Goal: Find specific page/section: Find specific page/section

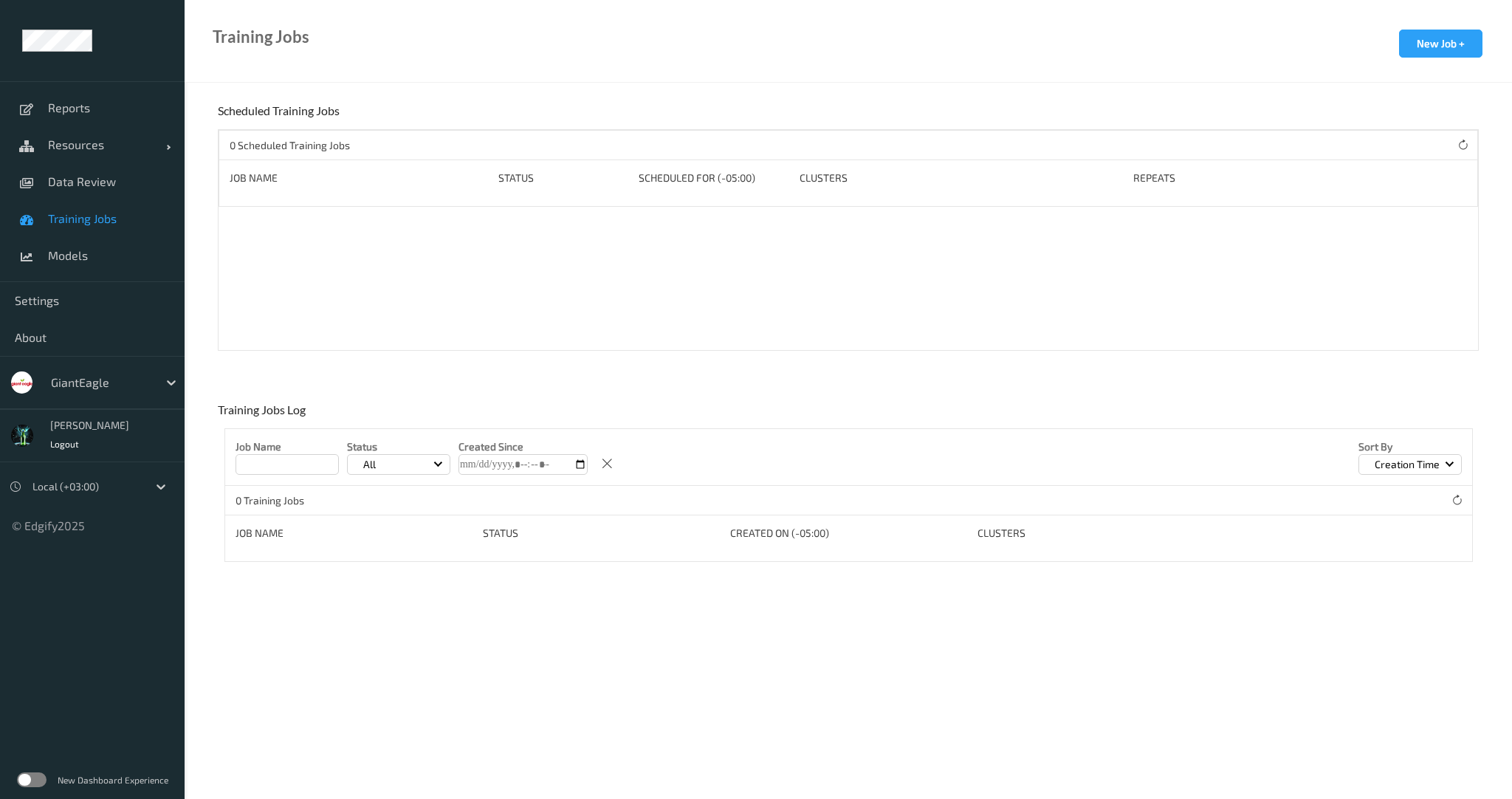
click at [126, 391] on div "GiantEagle" at bounding box center [100, 382] width 115 height 24
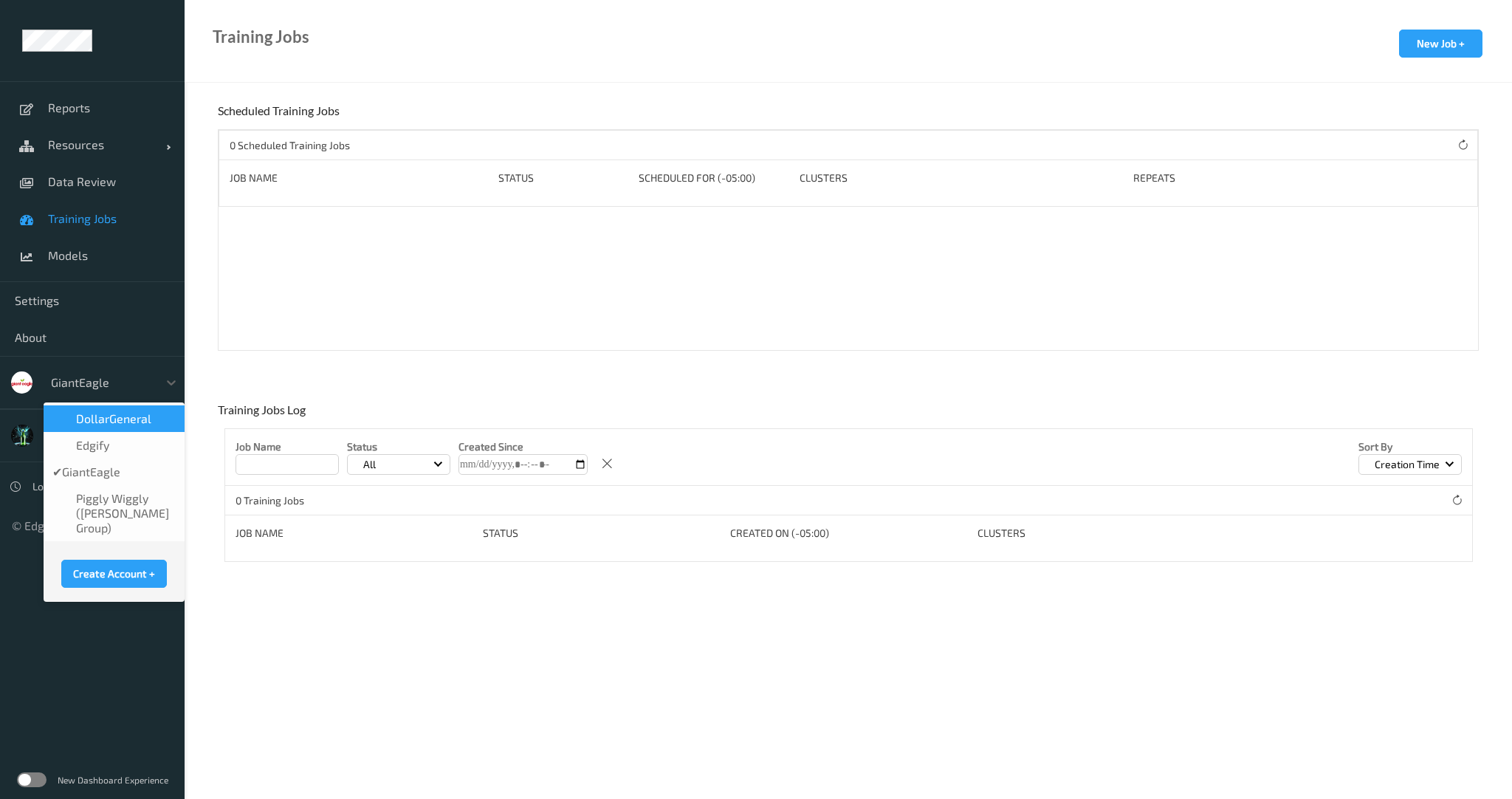
click at [117, 410] on div "DollarGeneral" at bounding box center [114, 419] width 141 height 27
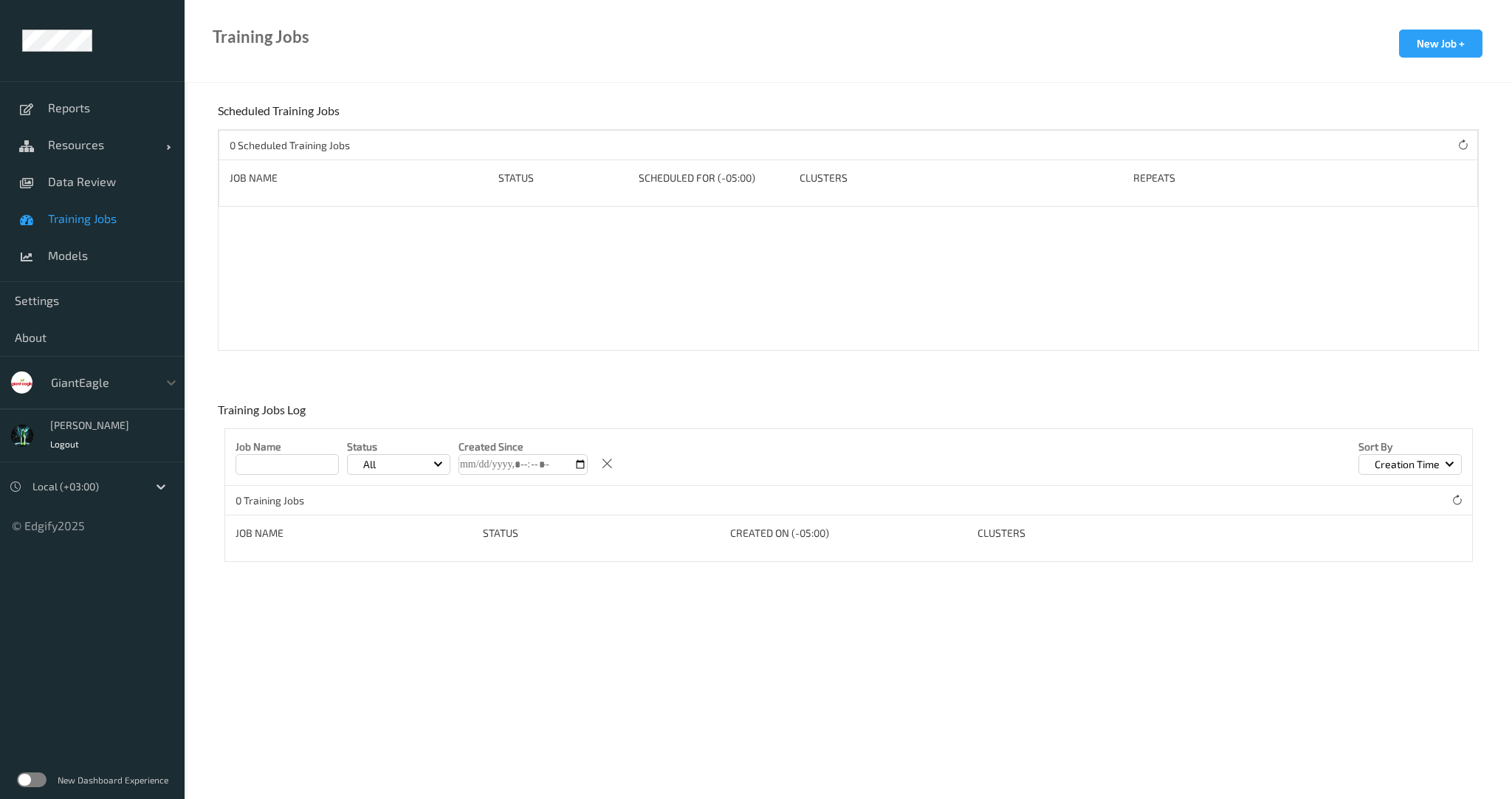
click at [105, 392] on div "GiantEagle" at bounding box center [100, 382] width 115 height 24
click at [122, 424] on ul "Reports Resources Devices Clusters Sites Data Review Training Jobs Models Setti…" at bounding box center [92, 400] width 185 height 799
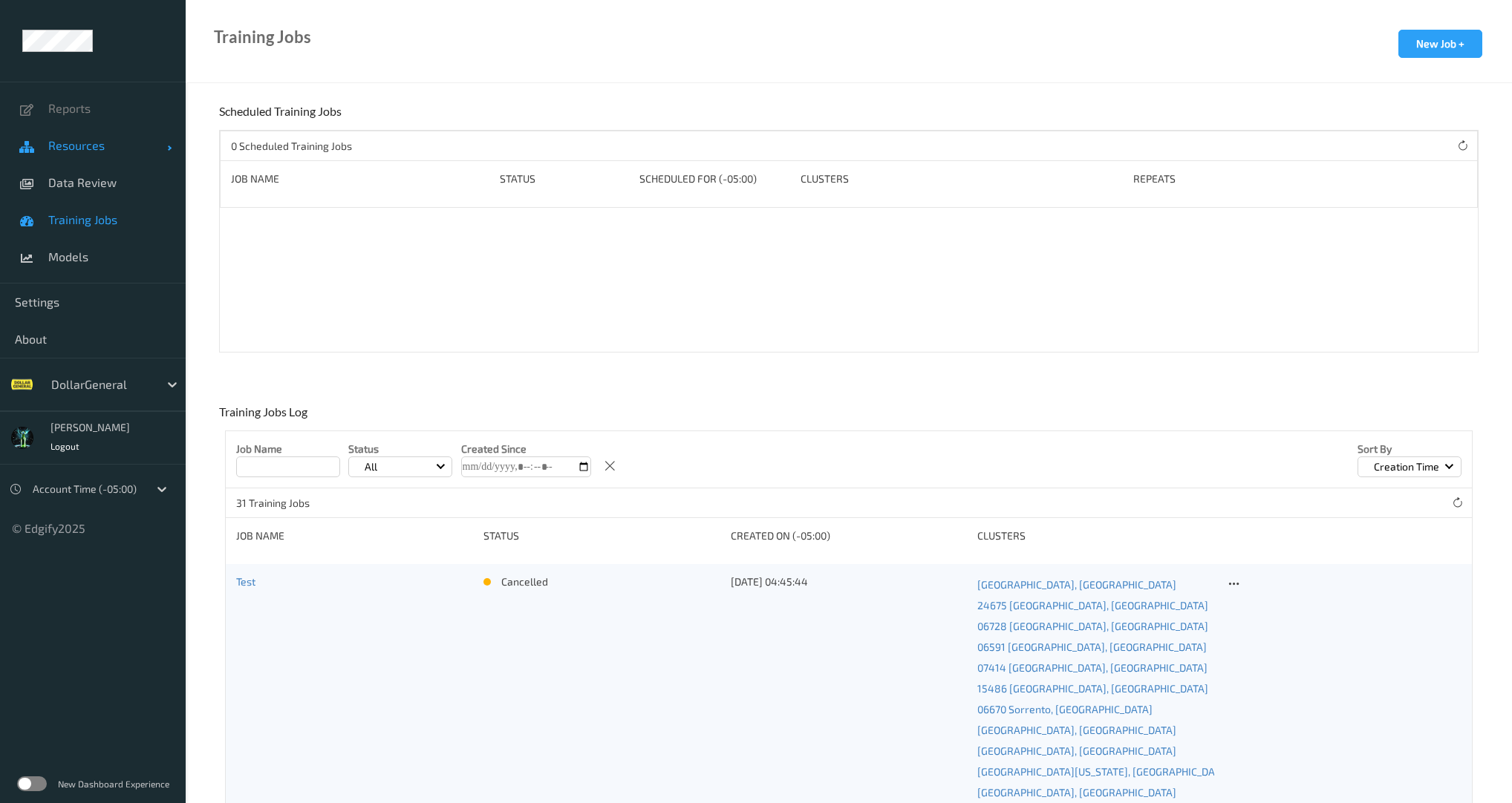
click at [99, 146] on span "Resources" at bounding box center [107, 145] width 119 height 15
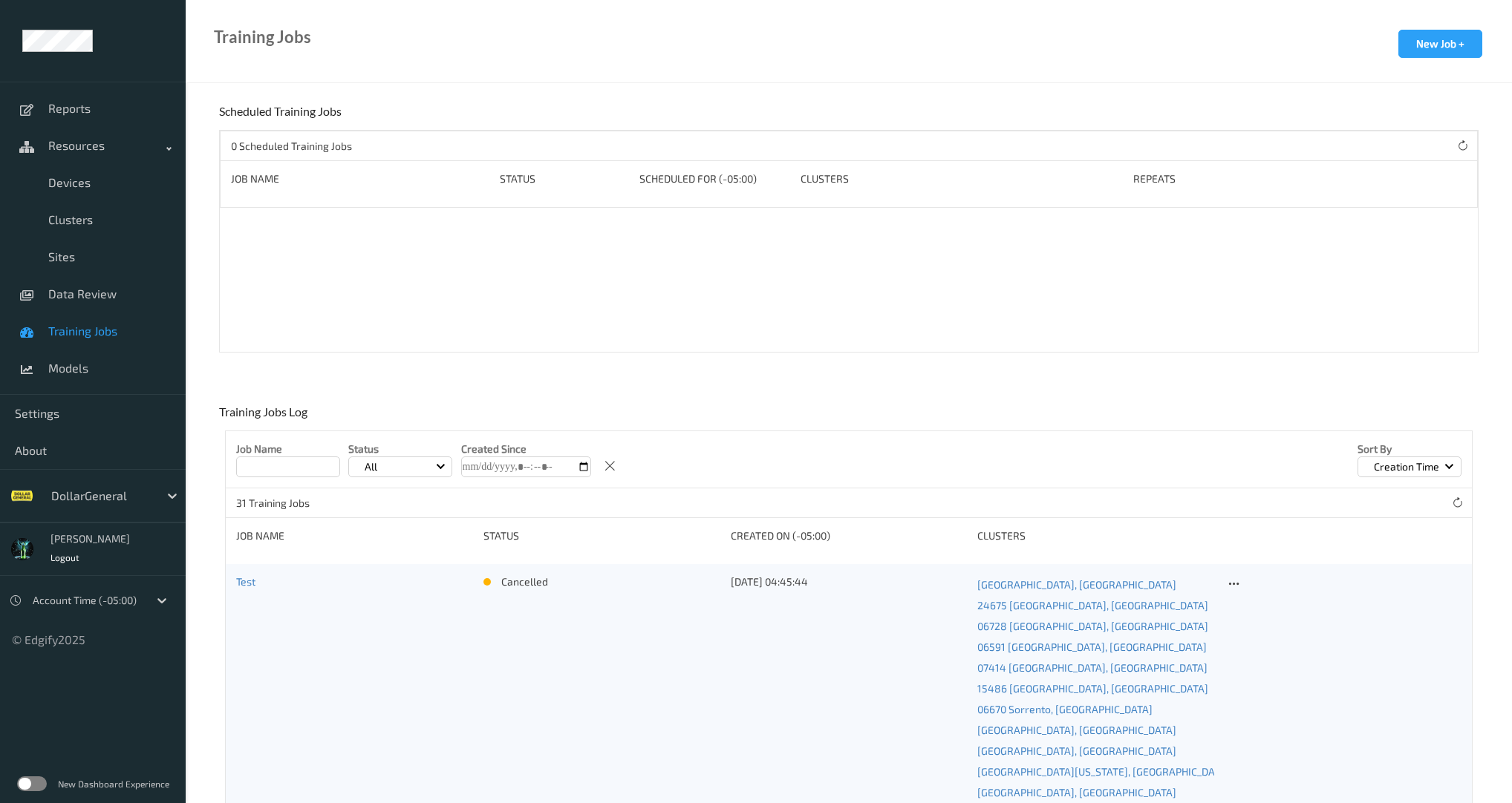
click at [37, 781] on label at bounding box center [32, 784] width 30 height 15
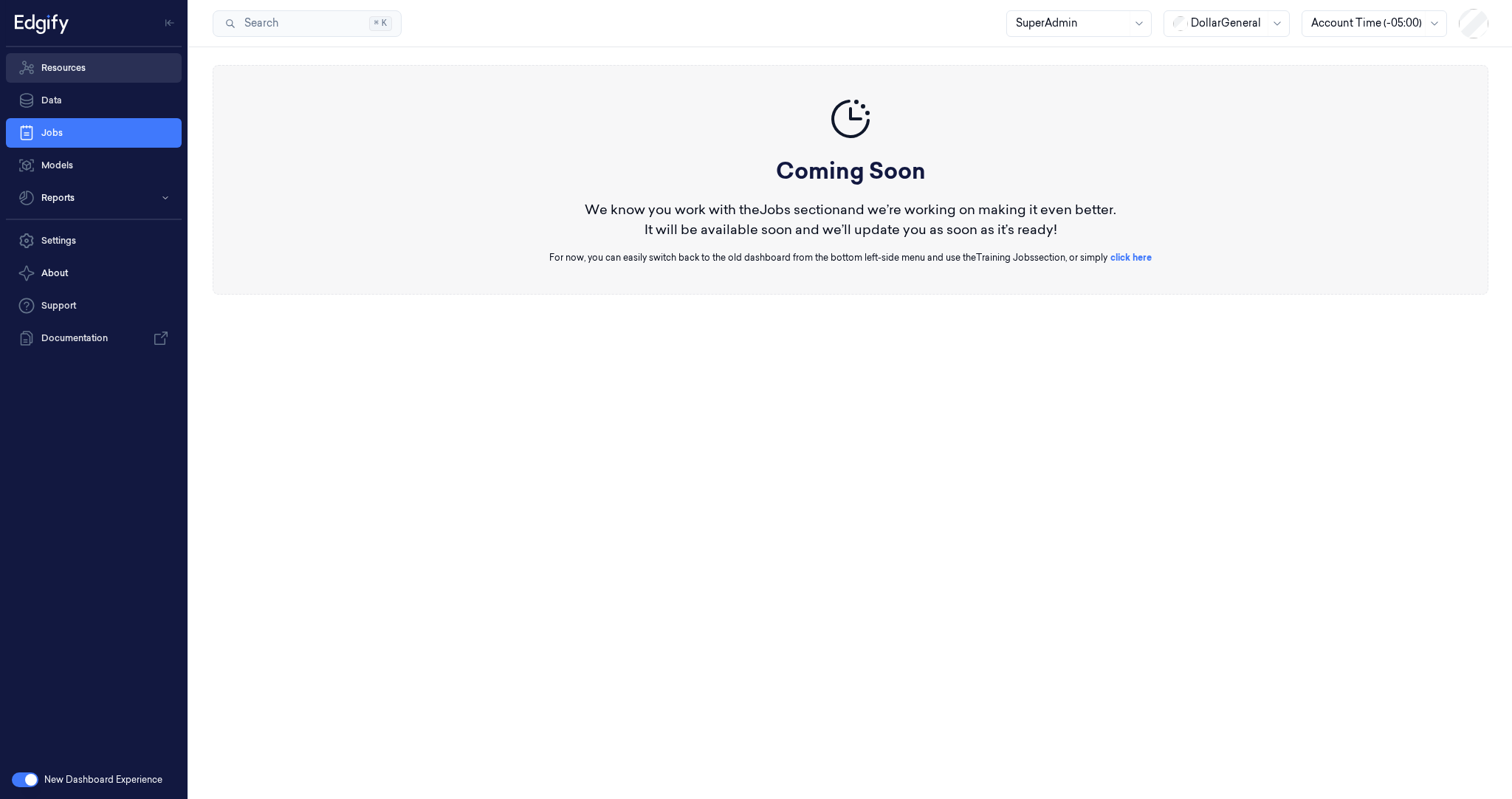
click at [52, 62] on link "Resources" at bounding box center [93, 67] width 176 height 30
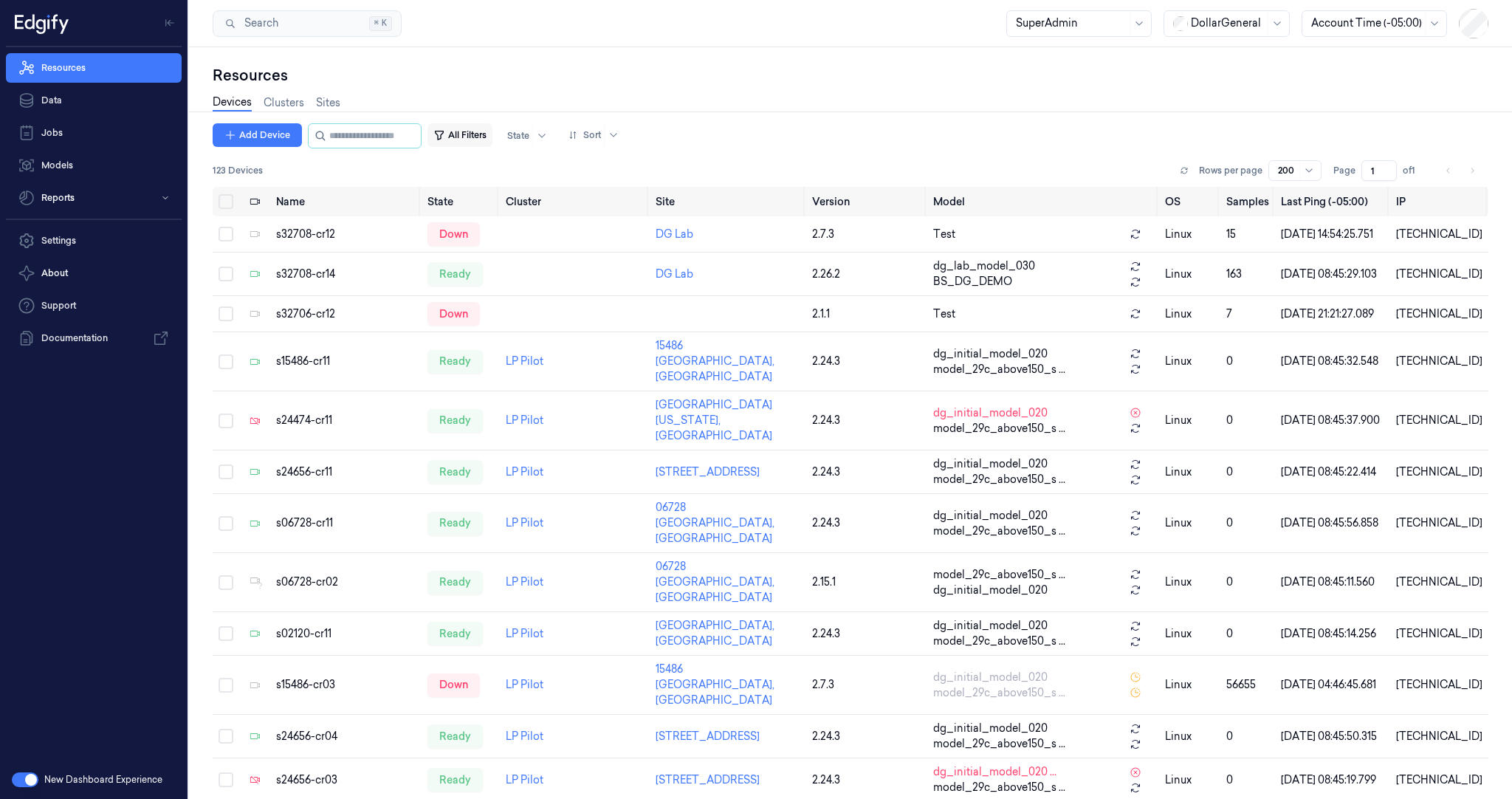
click at [493, 135] on button "All Filters" at bounding box center [460, 135] width 65 height 24
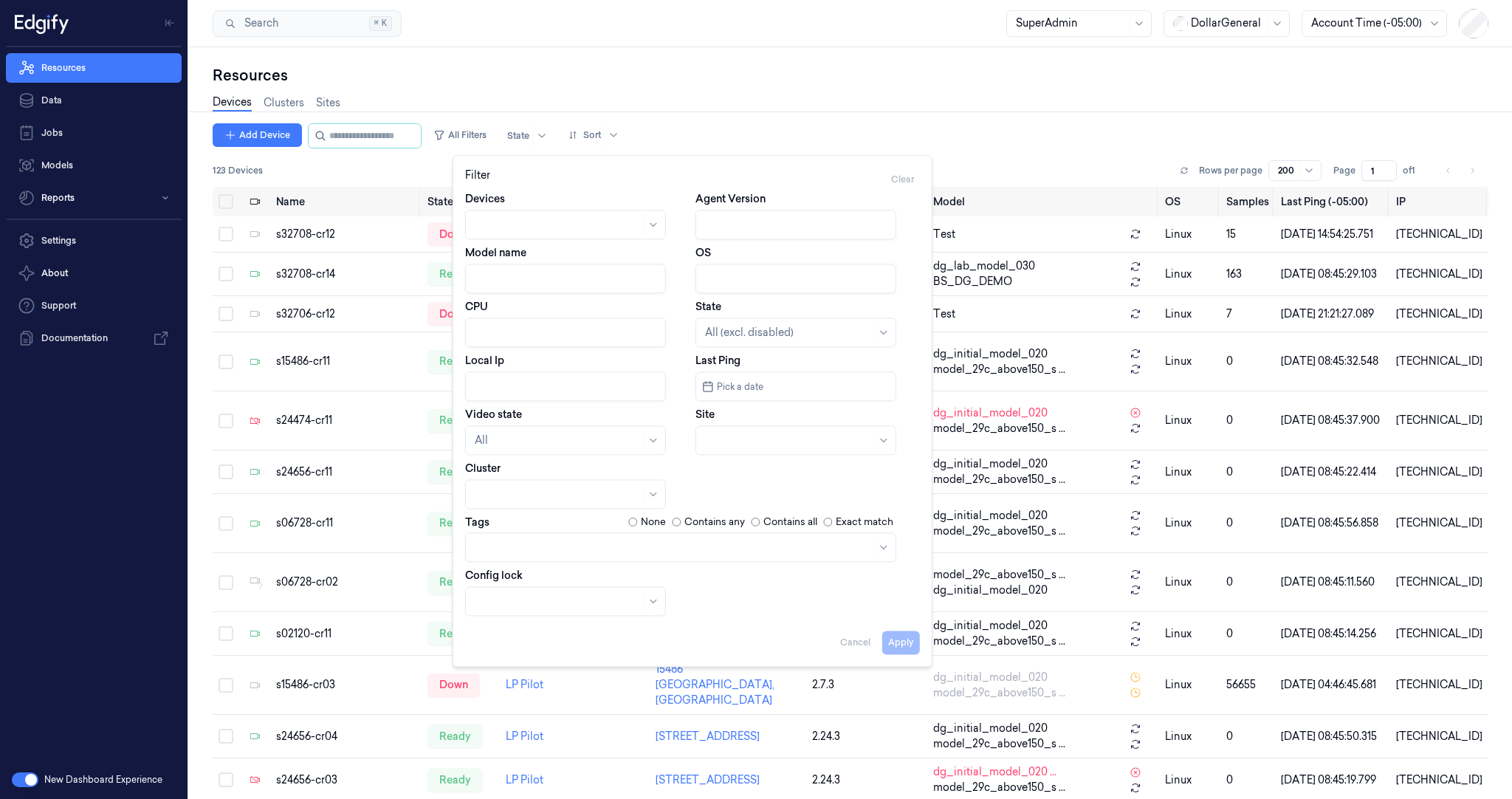
click at [517, 544] on div at bounding box center [673, 548] width 397 height 15
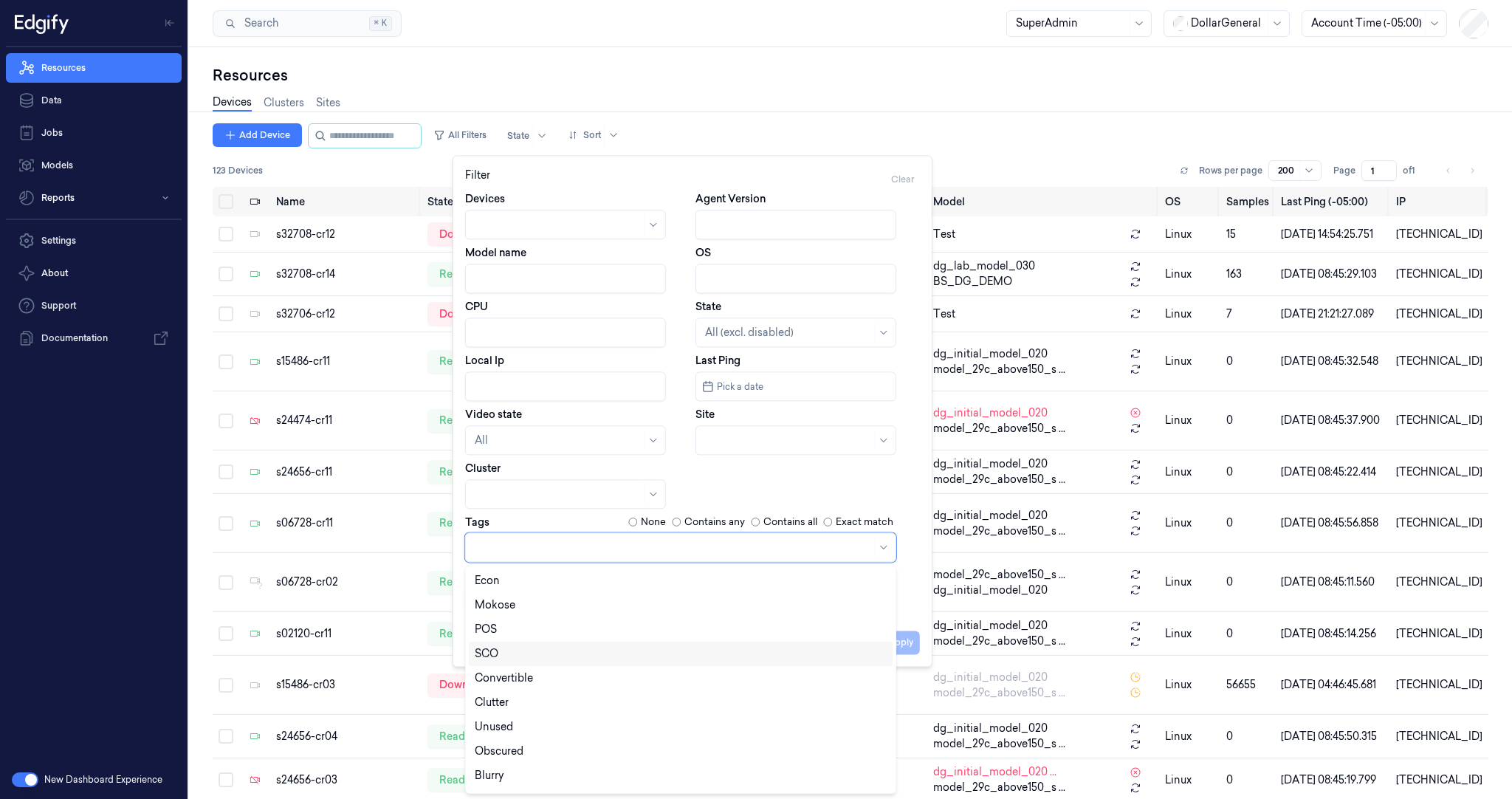
scroll to position [71, 0]
click at [503, 584] on div "SCO" at bounding box center [680, 583] width 412 height 15
click at [540, 738] on div "Linebuster" at bounding box center [680, 729] width 423 height 24
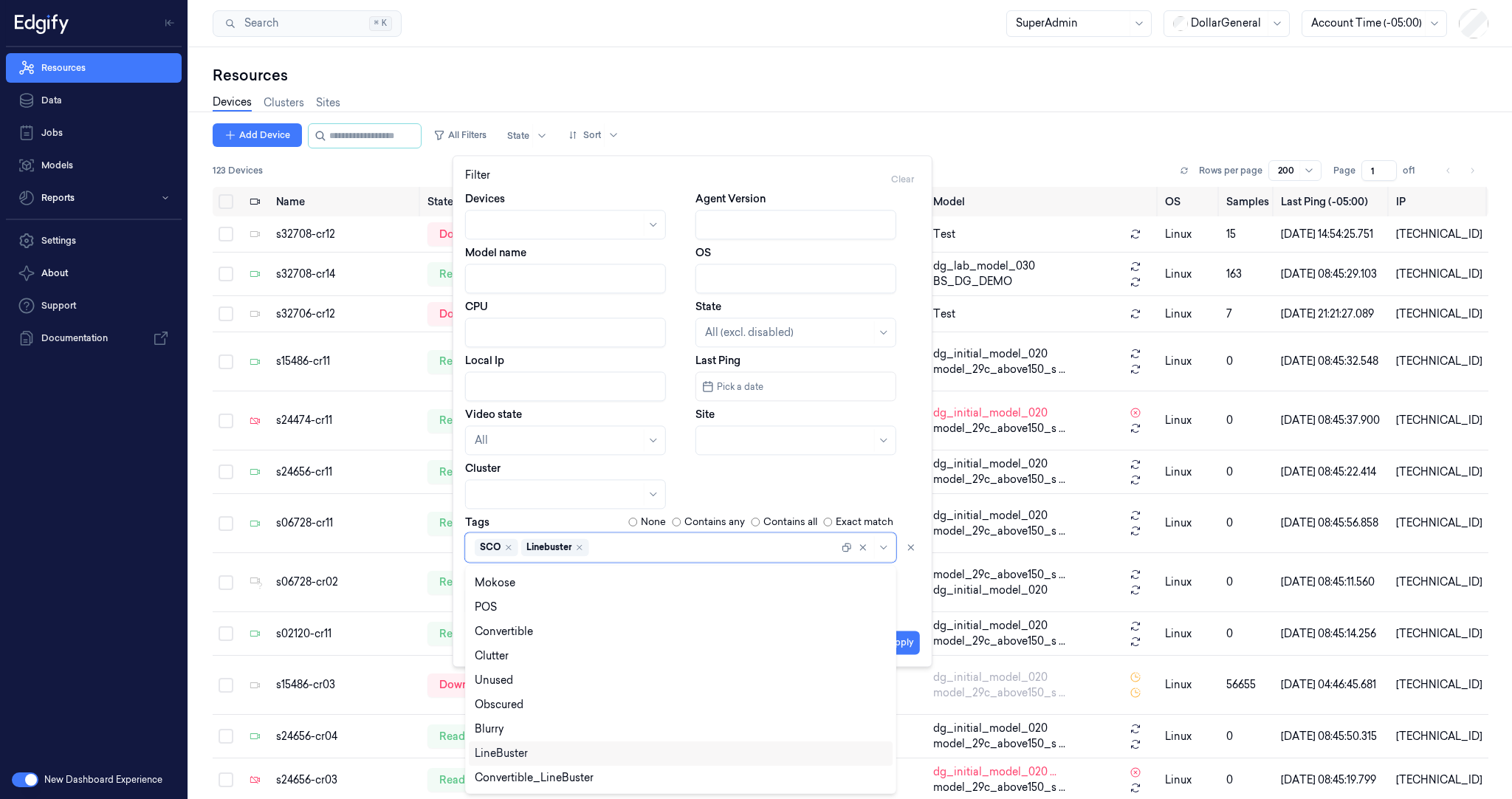
click at [541, 753] on div "LineBuster" at bounding box center [680, 754] width 412 height 15
click at [759, 494] on div "Devices Agent Version Model name OS CPU State All (excl. disabled) Local Ip Las…" at bounding box center [692, 403] width 455 height 425
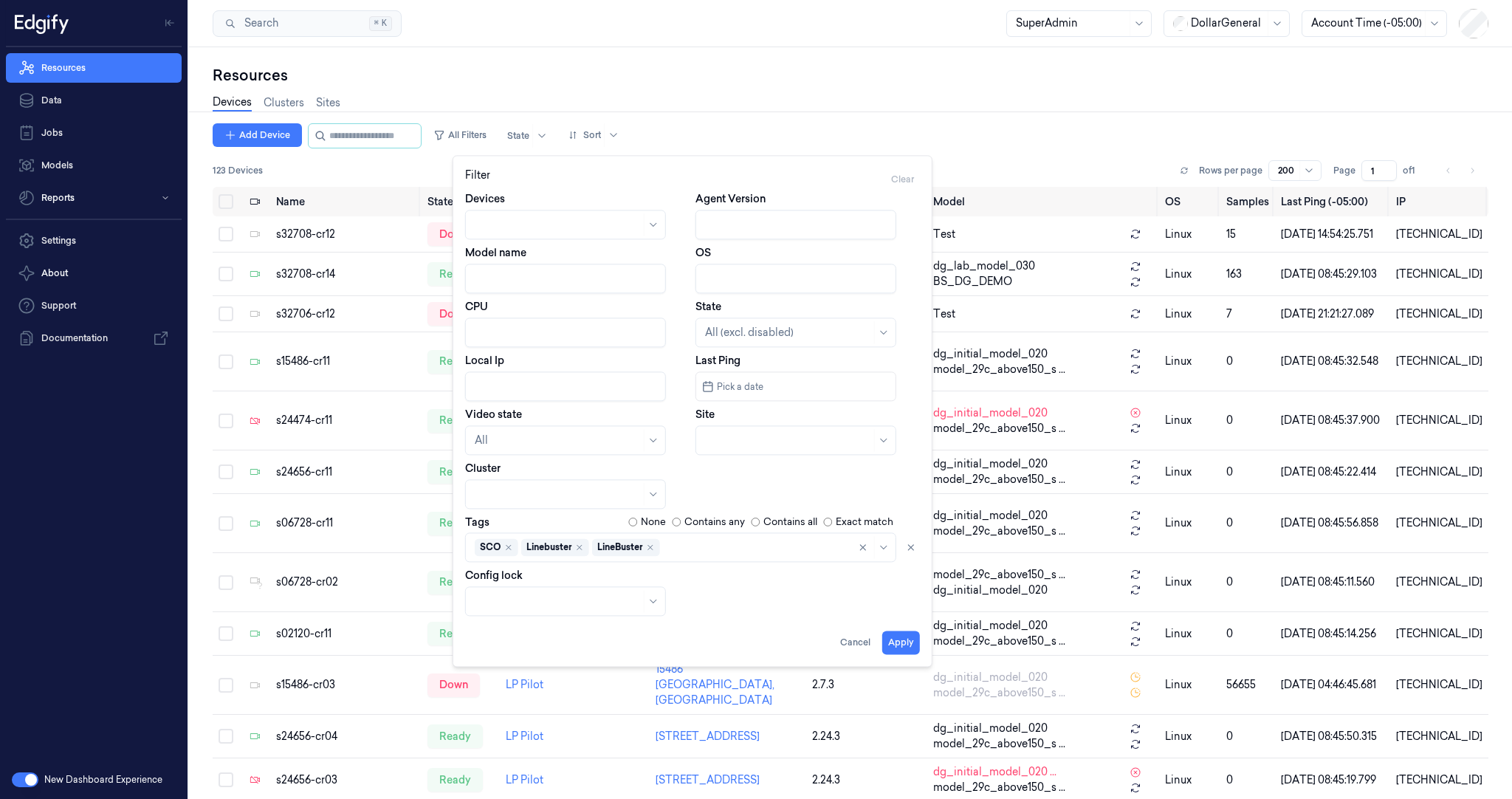
click at [755, 484] on div "Devices Agent Version Model name OS CPU State All (excl. disabled) Local Ip Las…" at bounding box center [692, 403] width 455 height 425
click at [905, 639] on button "Apply" at bounding box center [901, 642] width 38 height 24
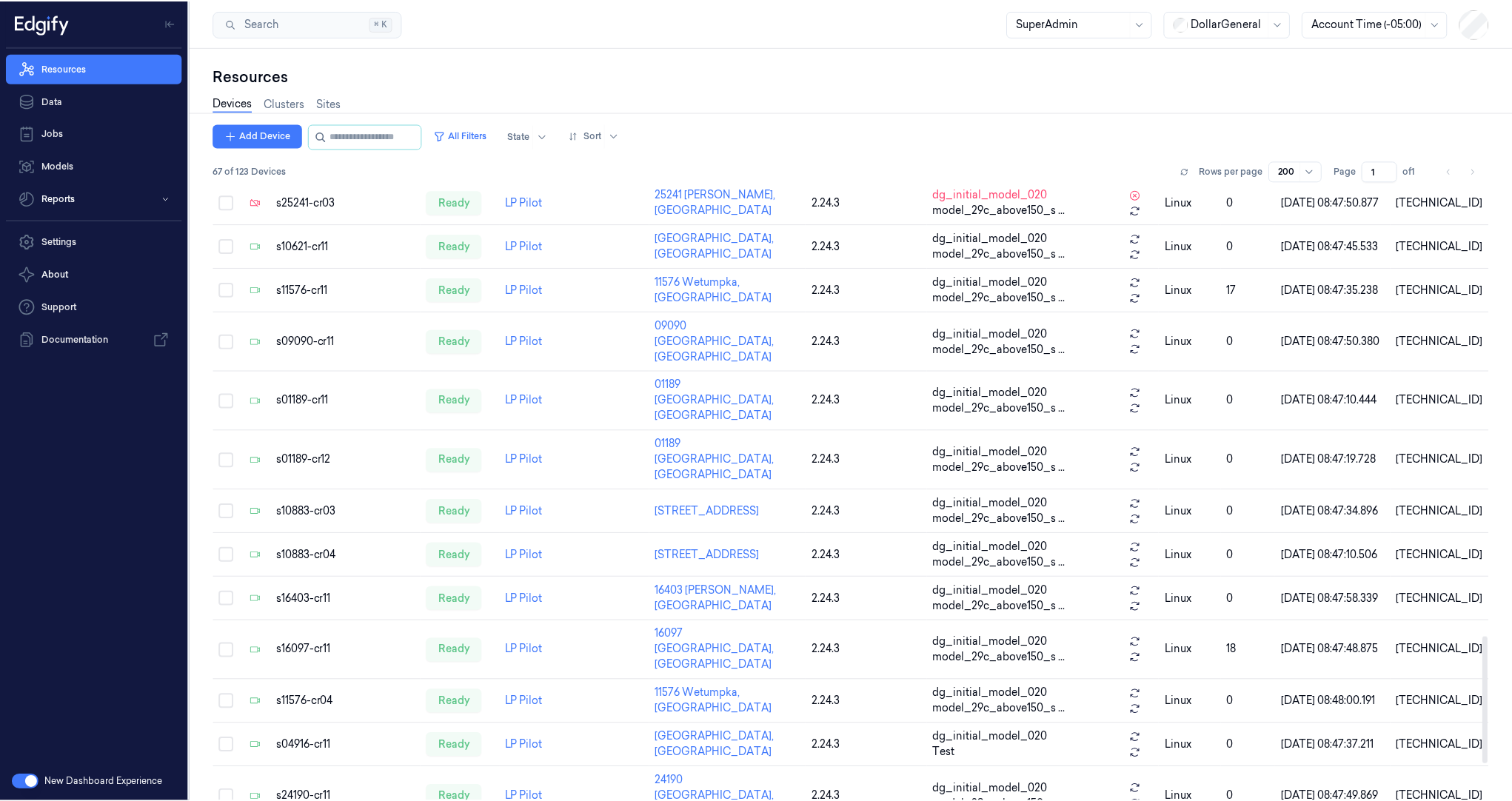
scroll to position [2343, 0]
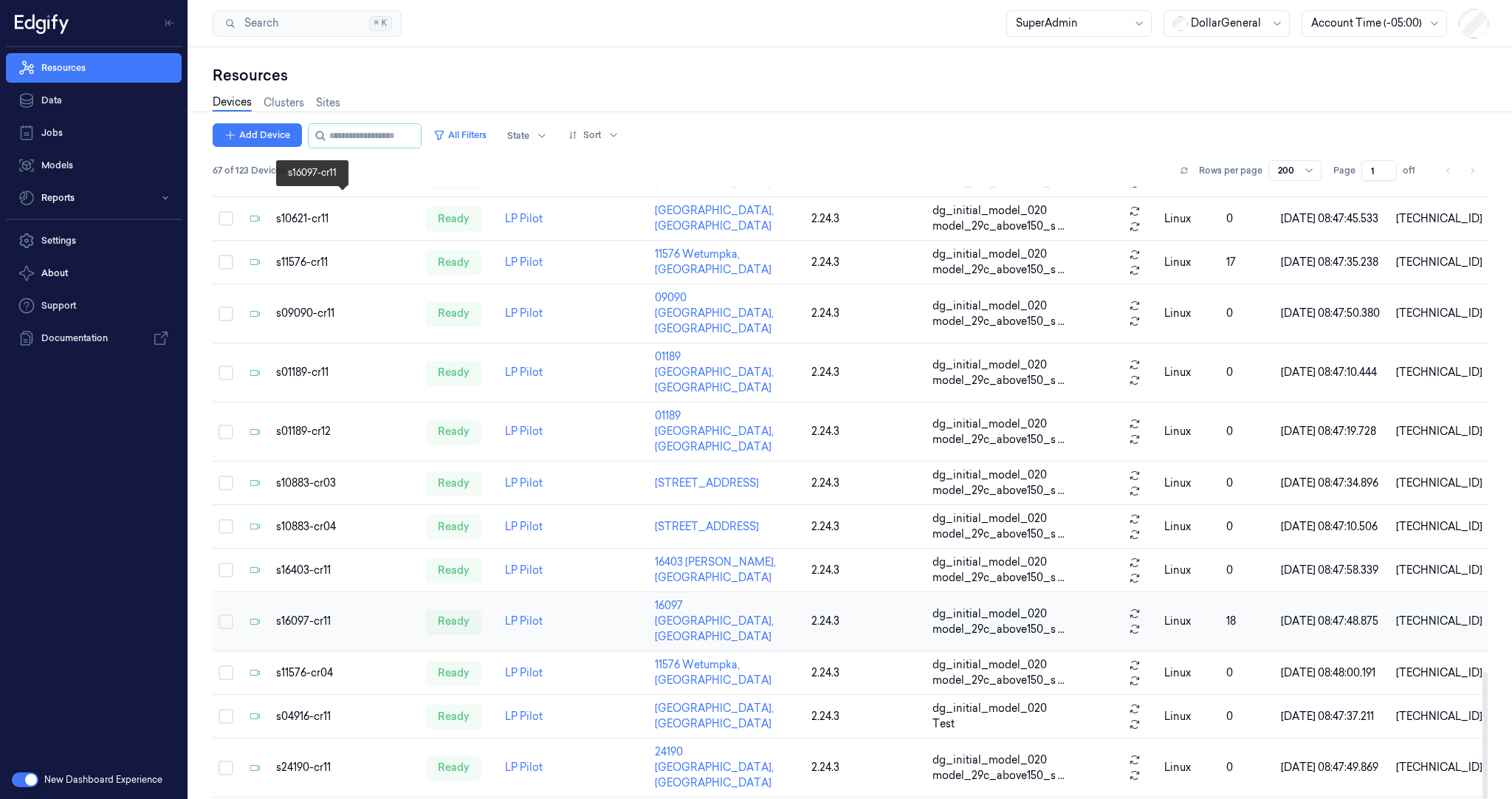
click at [301, 614] on div "s16097-cr11" at bounding box center [346, 622] width 139 height 15
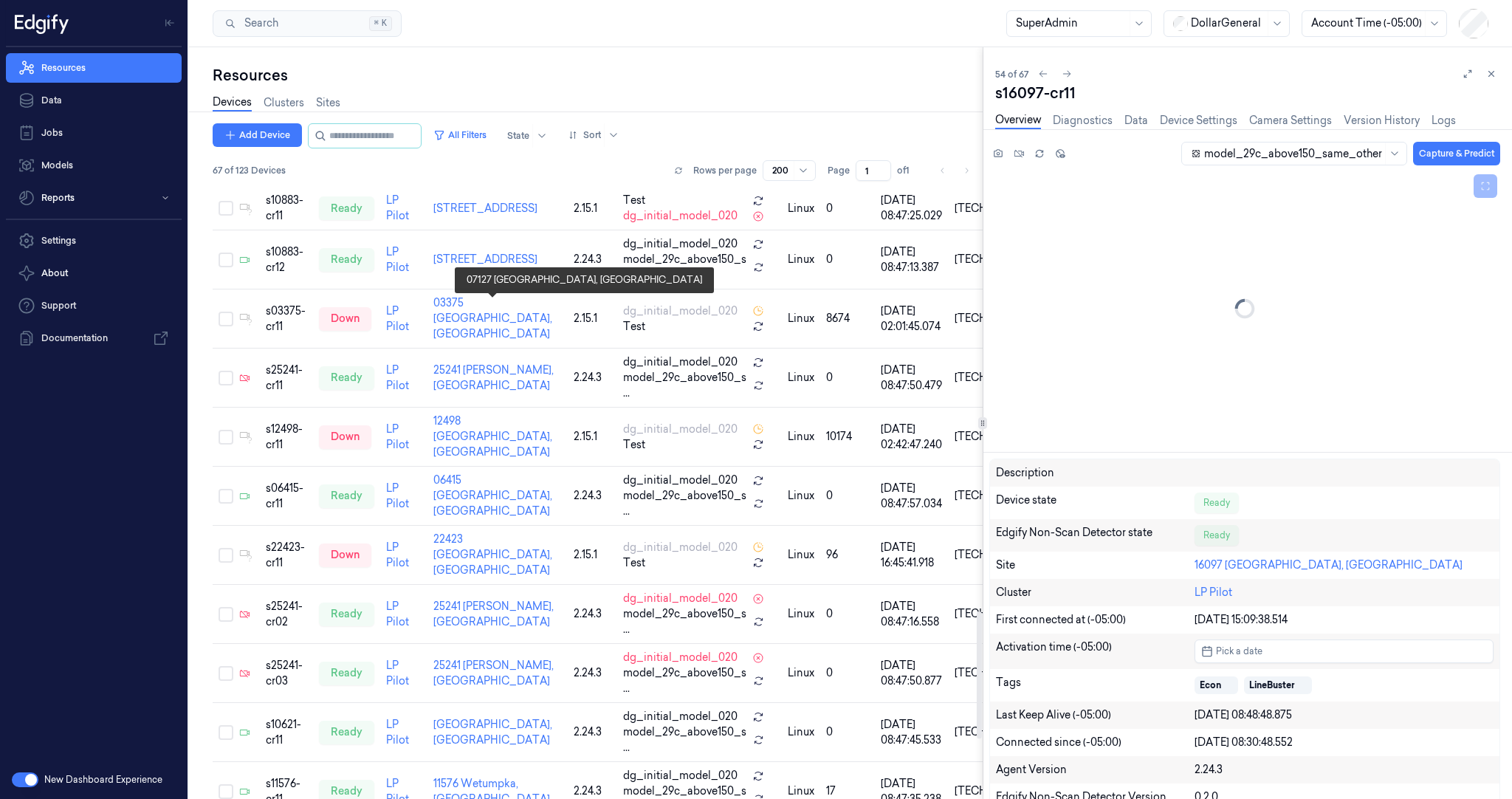
scroll to position [2046, 0]
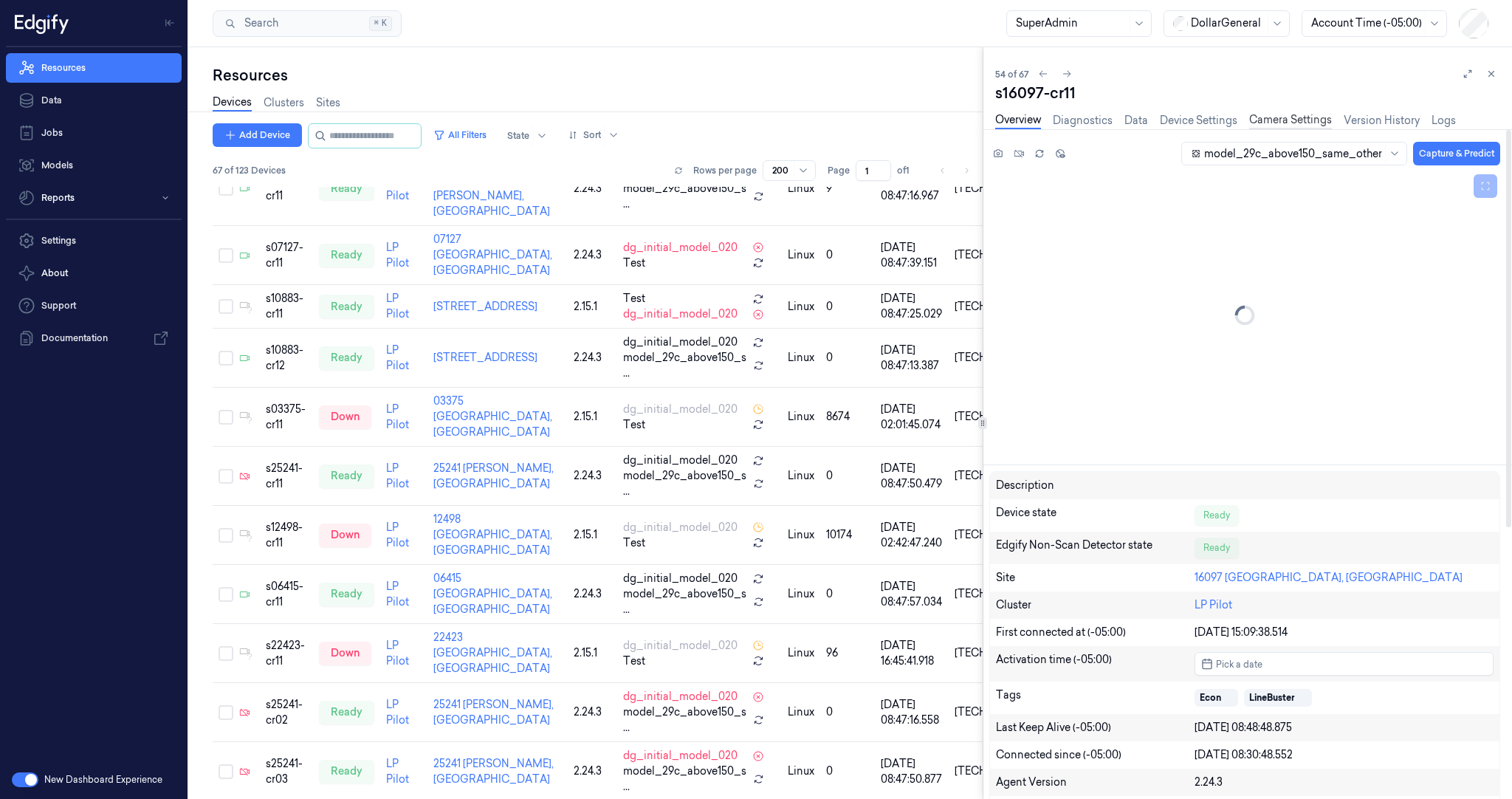
click at [1291, 125] on link "Camera Settings" at bounding box center [1291, 121] width 83 height 17
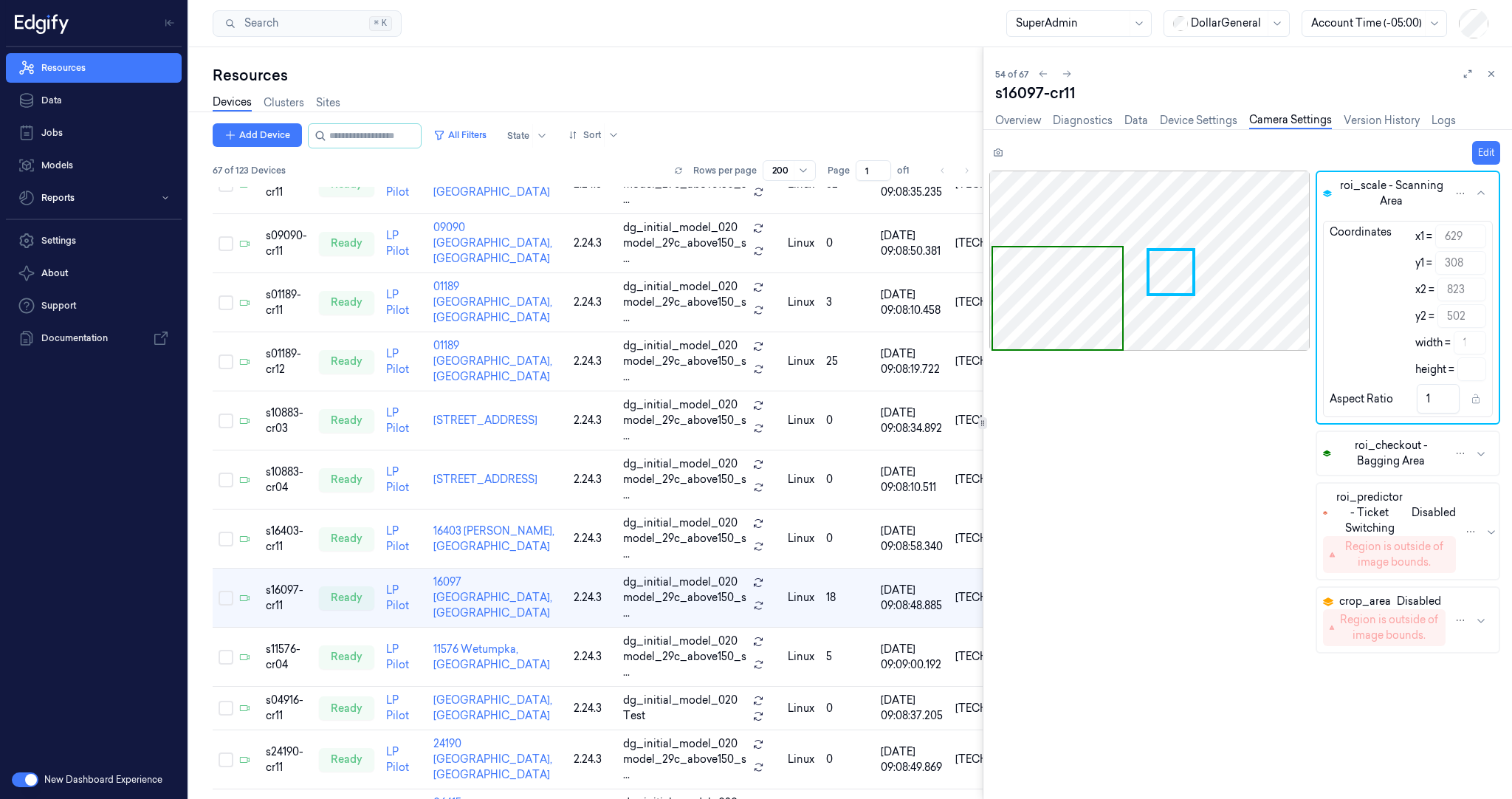
scroll to position [2786, 0]
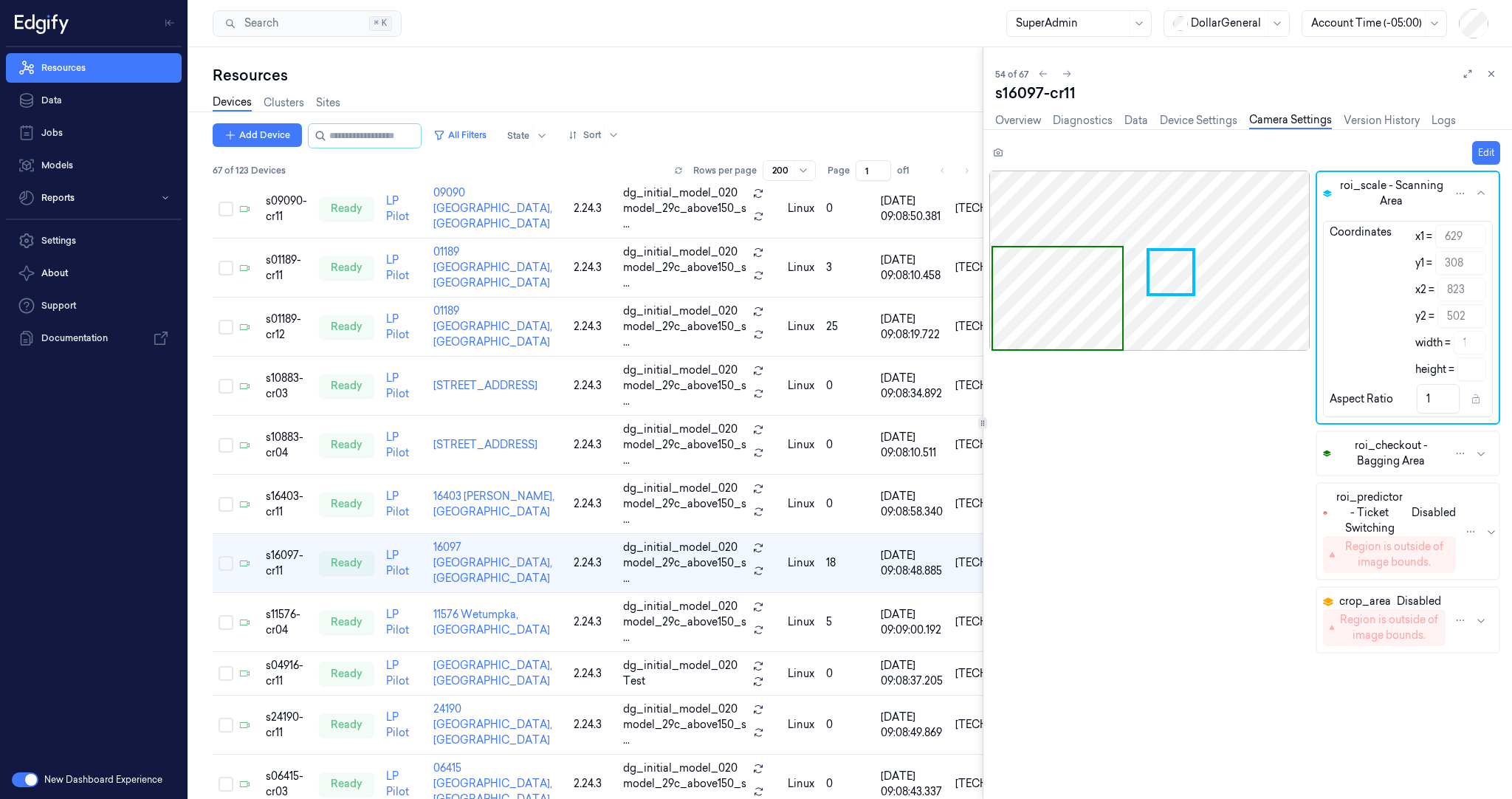
click at [624, 81] on div "Resources" at bounding box center [598, 75] width 770 height 20
